Goal: Use online tool/utility: Utilize a website feature to perform a specific function

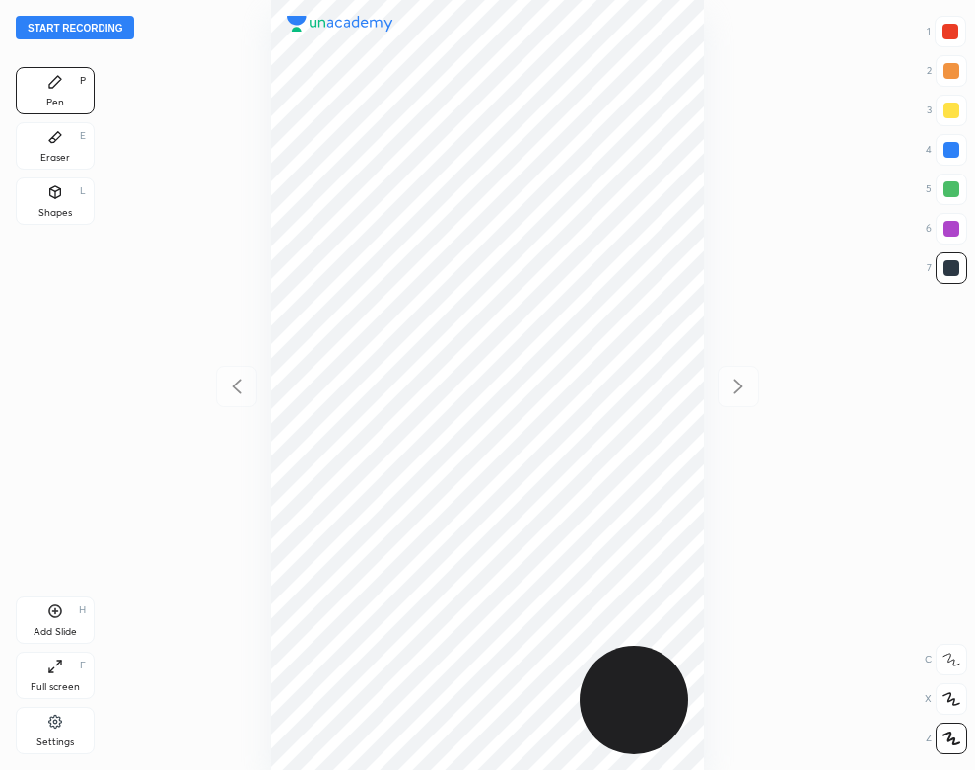
scroll to position [770, 659]
click at [80, 723] on div "Settings" at bounding box center [55, 730] width 79 height 47
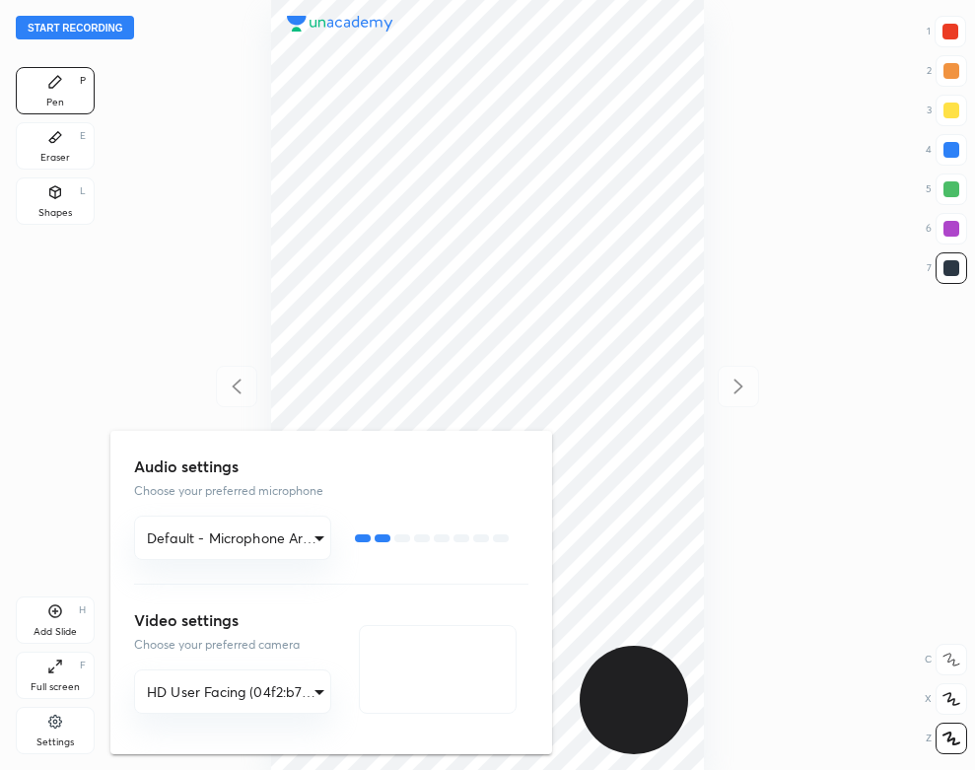
click at [155, 321] on div at bounding box center [487, 385] width 975 height 770
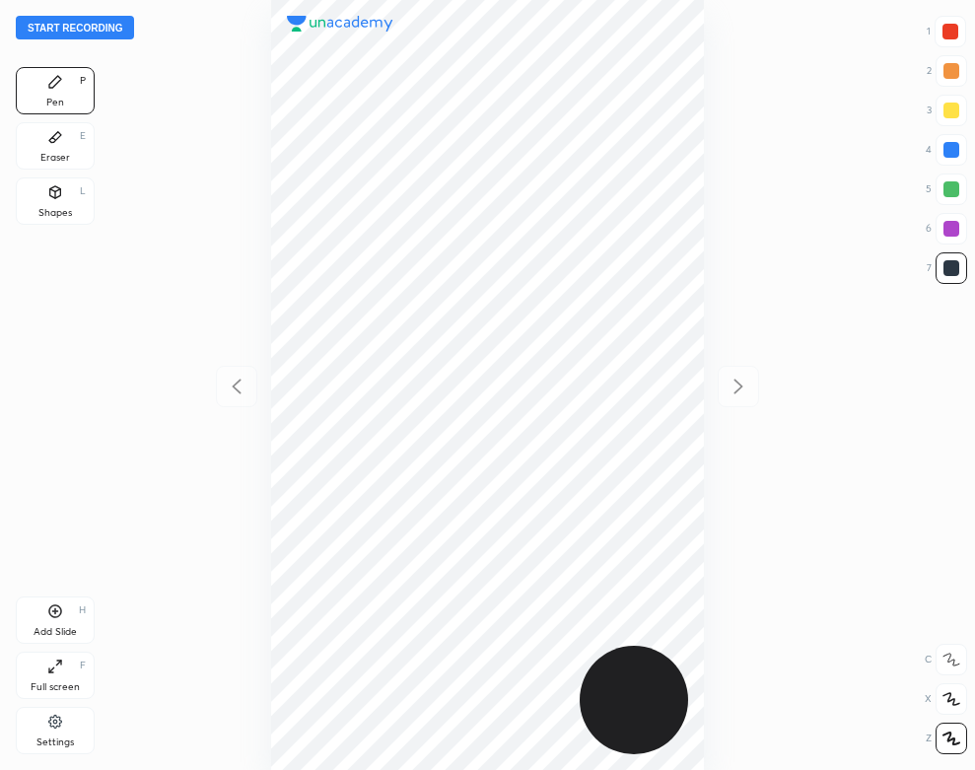
click at [104, 34] on button "Start recording" at bounding box center [75, 28] width 118 height 24
click at [706, 602] on div "01 : 23" at bounding box center [487, 385] width 659 height 770
click at [44, 629] on div "Add Slide" at bounding box center [55, 632] width 43 height 10
click at [27, 135] on div "Eraser E" at bounding box center [55, 145] width 79 height 47
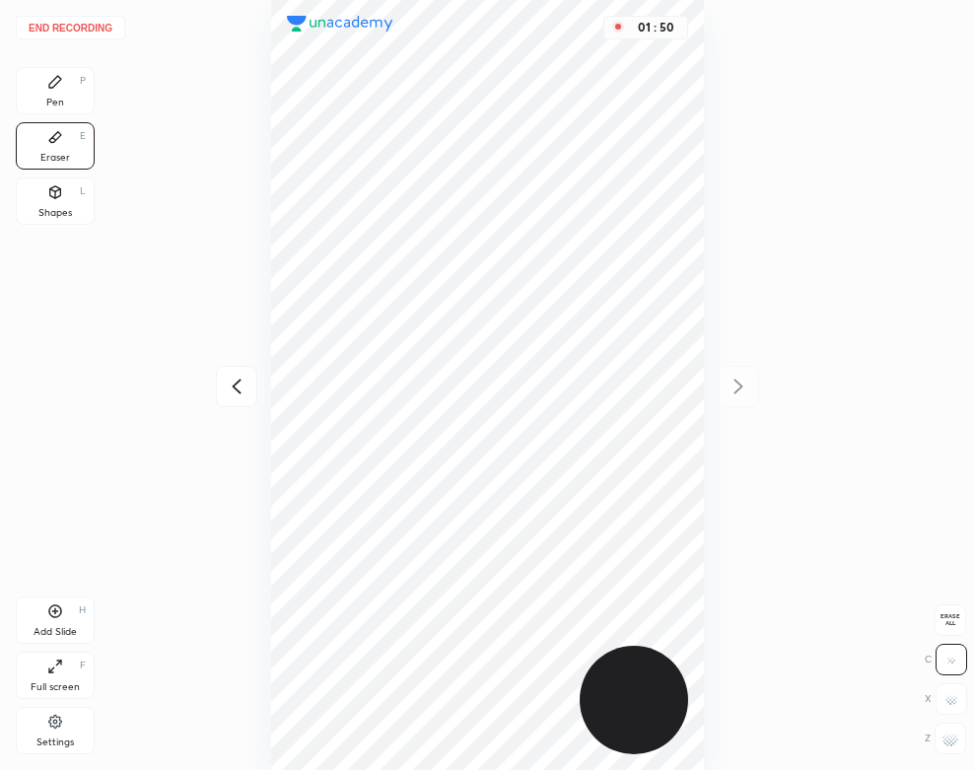
click at [77, 96] on div "Pen P" at bounding box center [55, 90] width 79 height 47
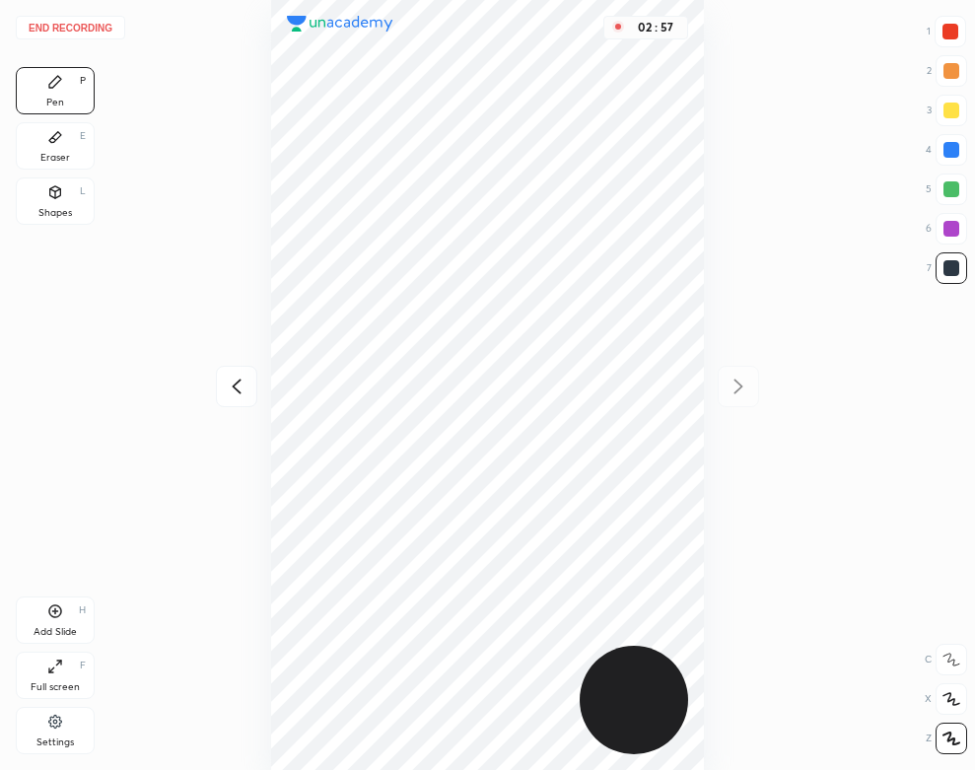
click at [95, 18] on button "End recording" at bounding box center [70, 28] width 109 height 24
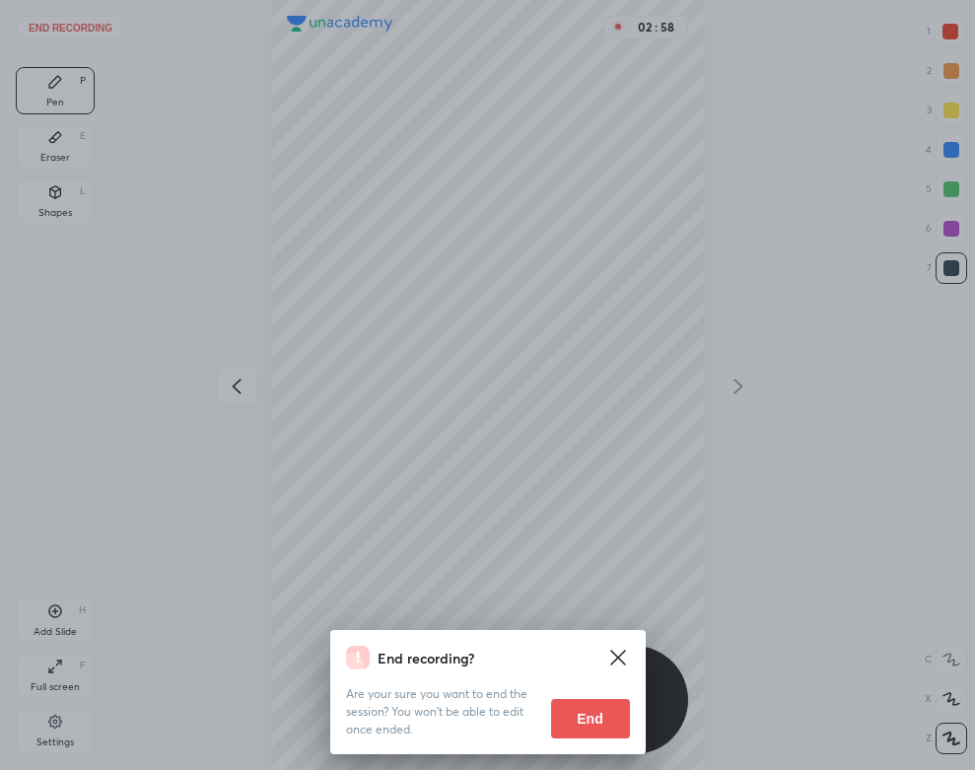
click at [574, 715] on button "End" at bounding box center [590, 718] width 79 height 39
